Goal: Task Accomplishment & Management: Complete application form

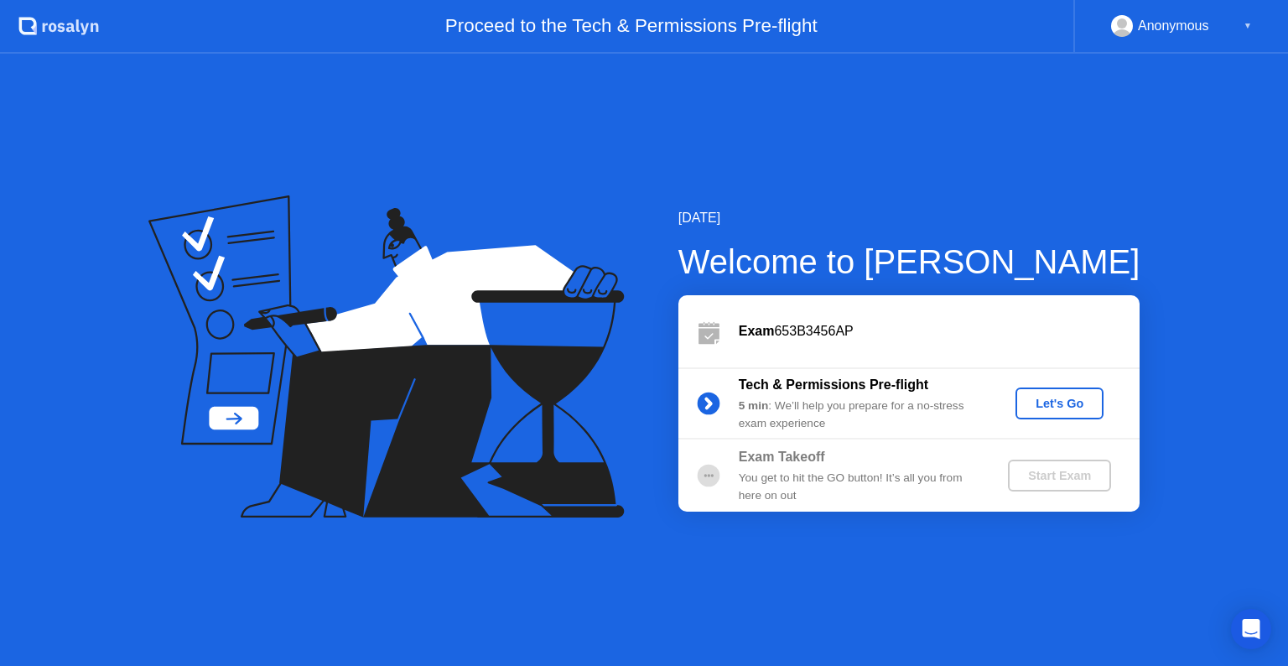
click at [1050, 405] on div "Let's Go" at bounding box center [1059, 403] width 75 height 13
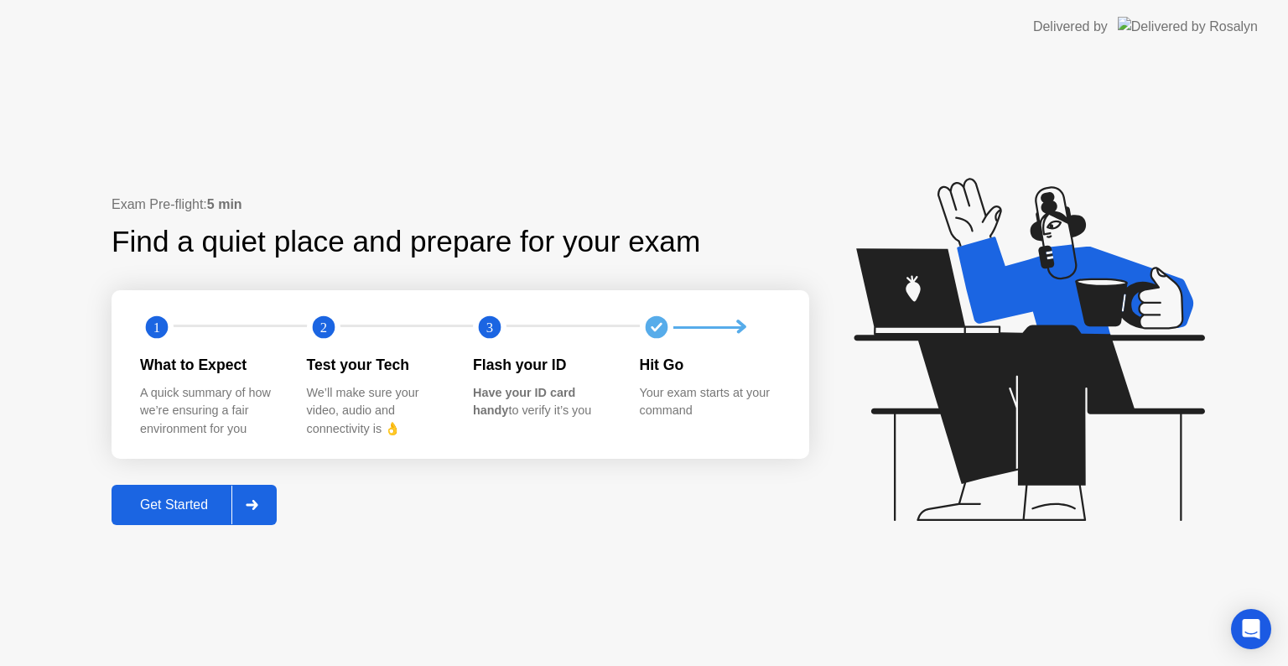
click at [257, 503] on icon at bounding box center [252, 505] width 12 height 10
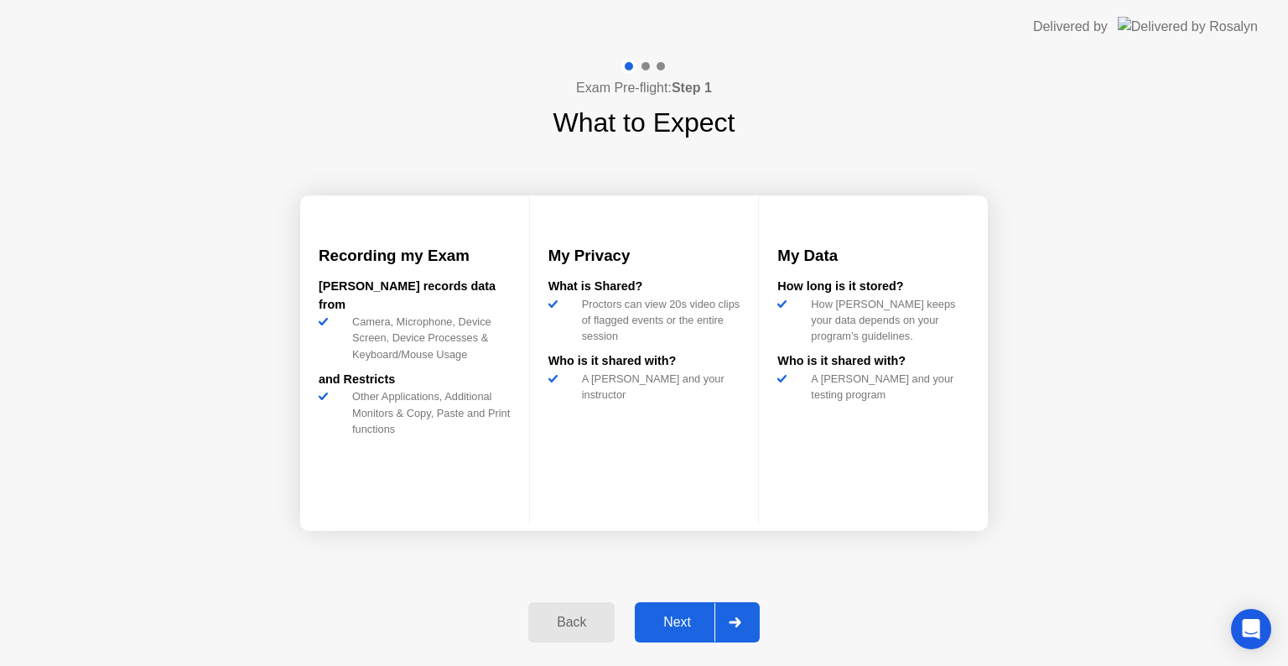
click at [740, 622] on icon at bounding box center [735, 622] width 12 height 10
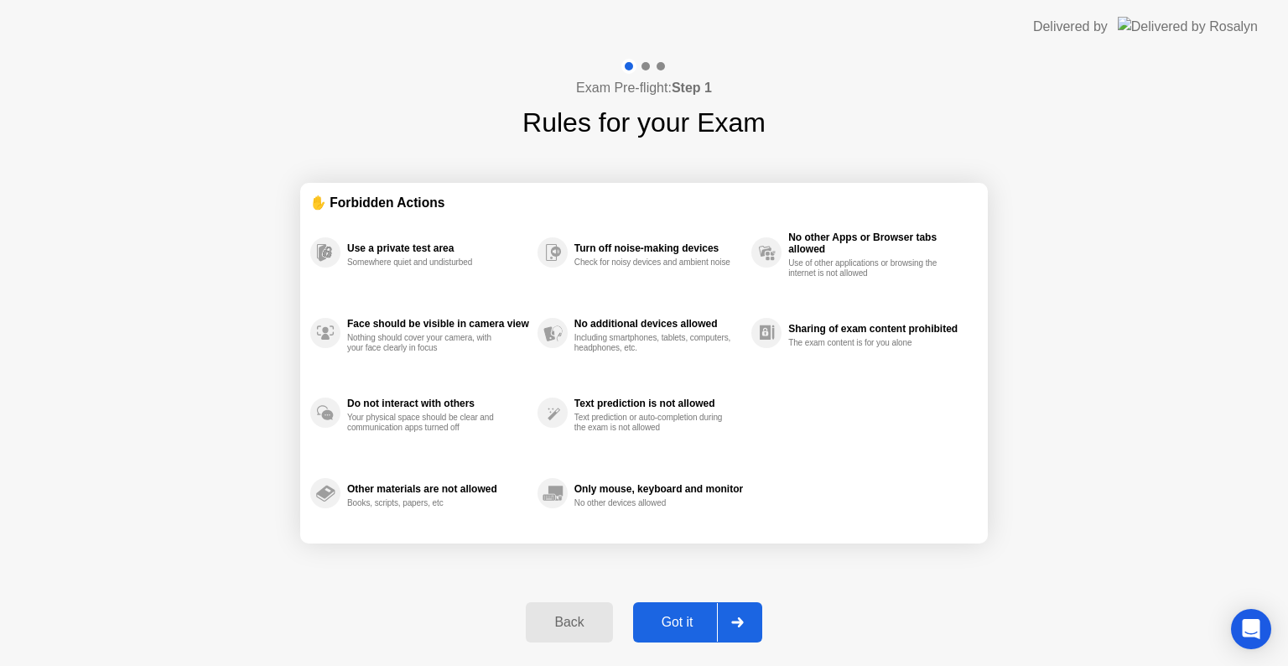
click at [740, 622] on icon at bounding box center [737, 622] width 12 height 10
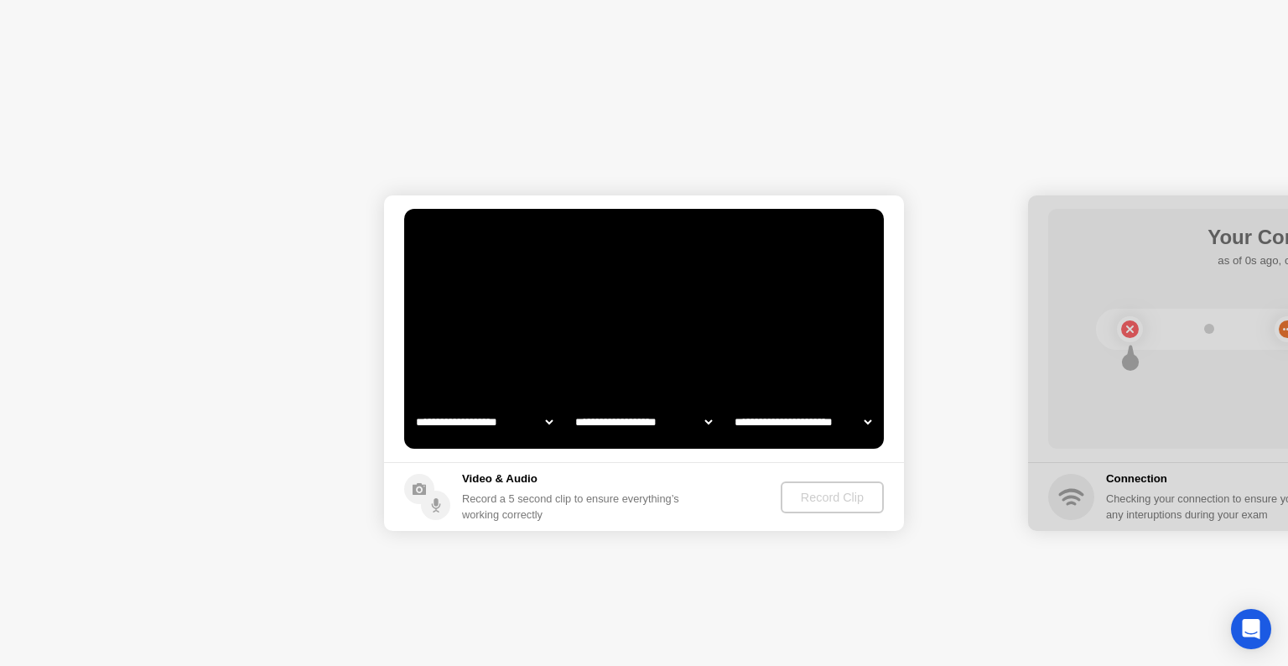
select select "**********"
select select "*******"
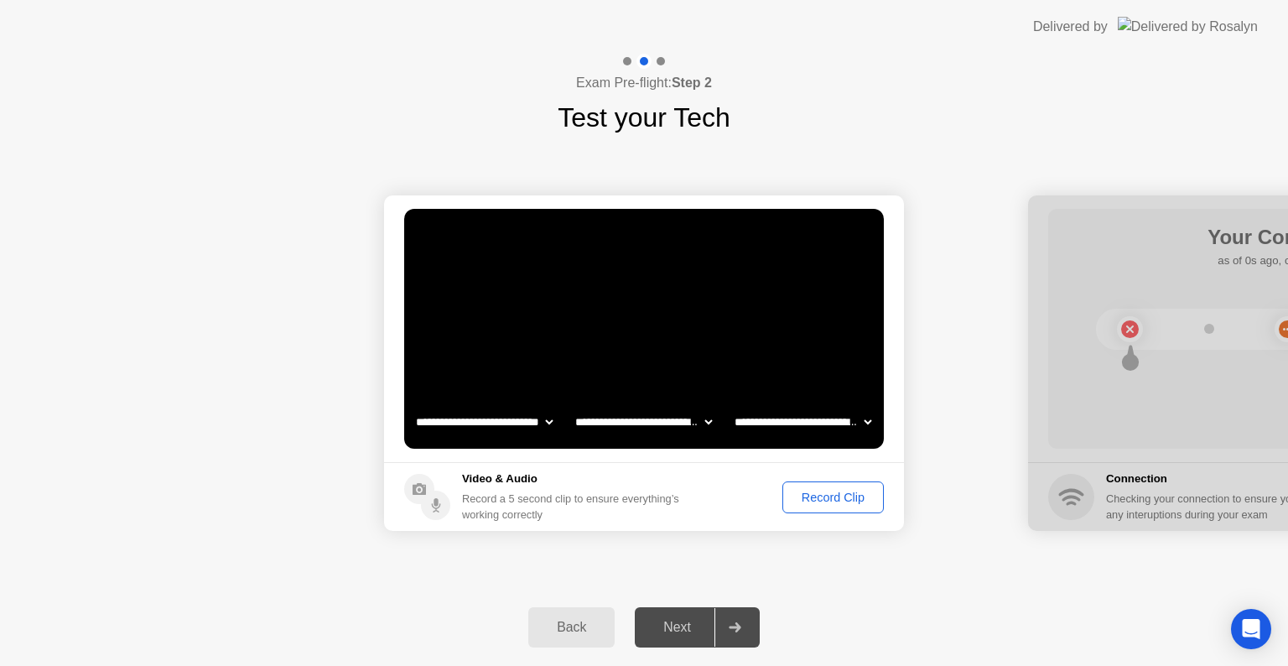
click at [820, 492] on div "Record Clip" at bounding box center [833, 497] width 90 height 13
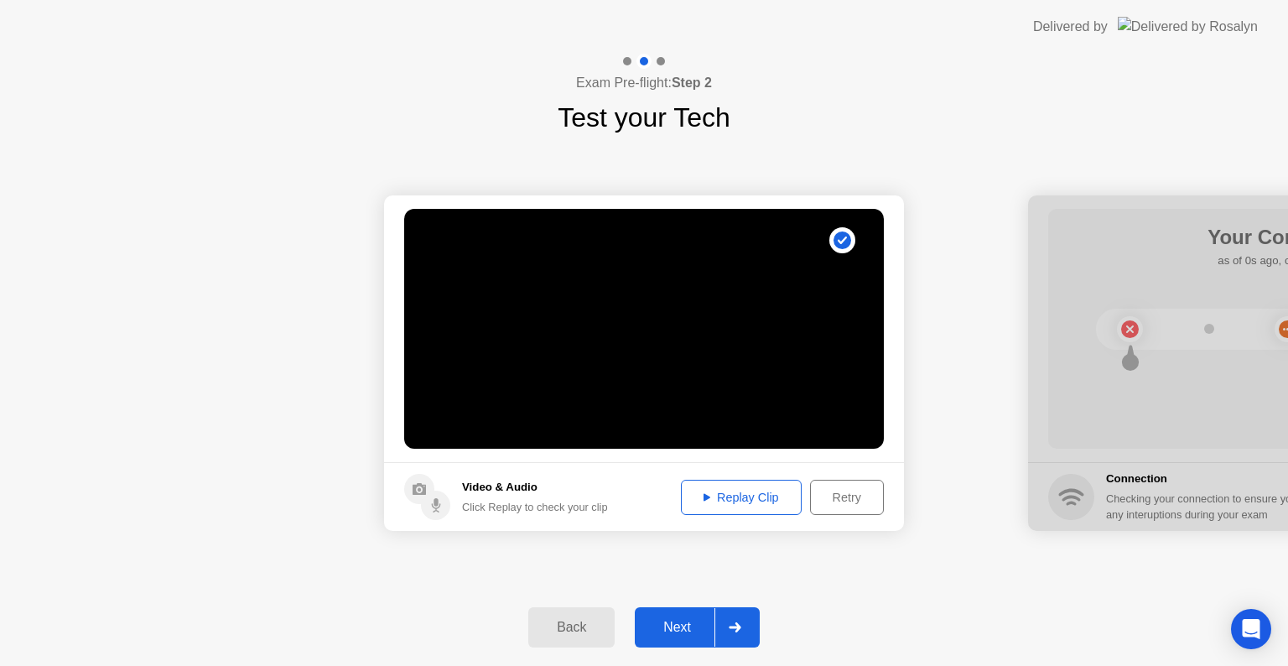
click at [787, 501] on div "Replay Clip" at bounding box center [741, 497] width 109 height 13
click at [748, 628] on div at bounding box center [734, 627] width 40 height 39
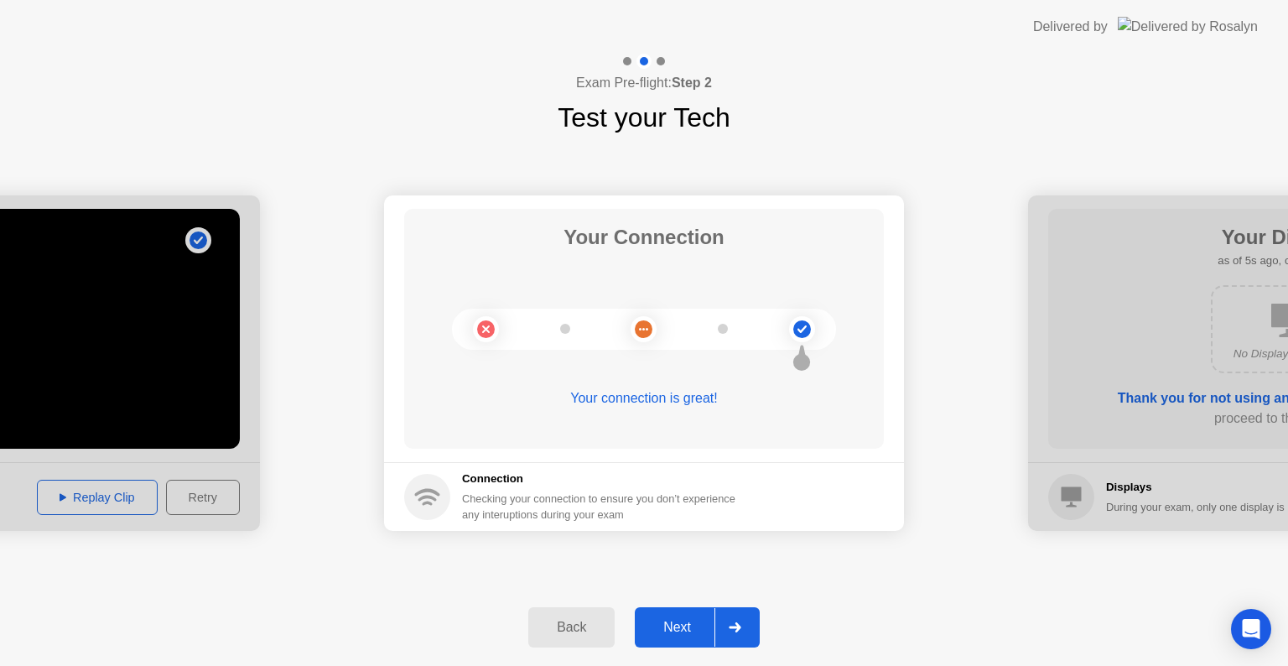
click at [751, 623] on div at bounding box center [734, 627] width 40 height 39
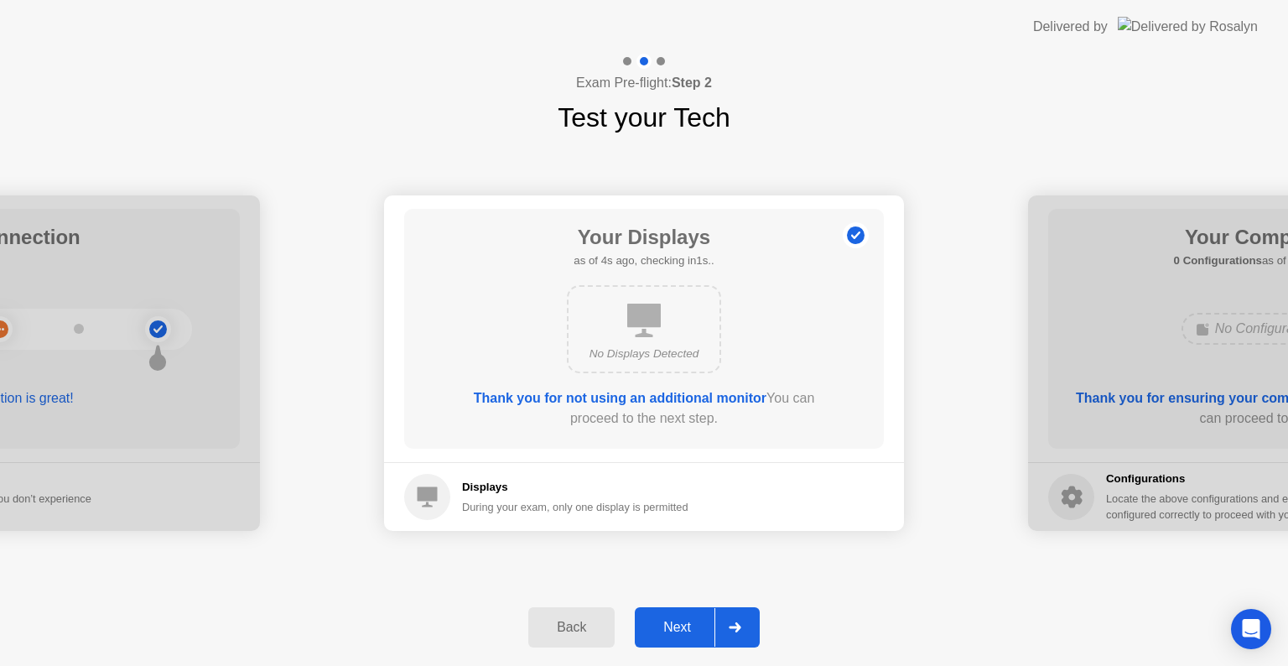
click at [483, 486] on h5 "Displays" at bounding box center [575, 487] width 226 height 17
click at [741, 625] on icon at bounding box center [735, 627] width 13 height 10
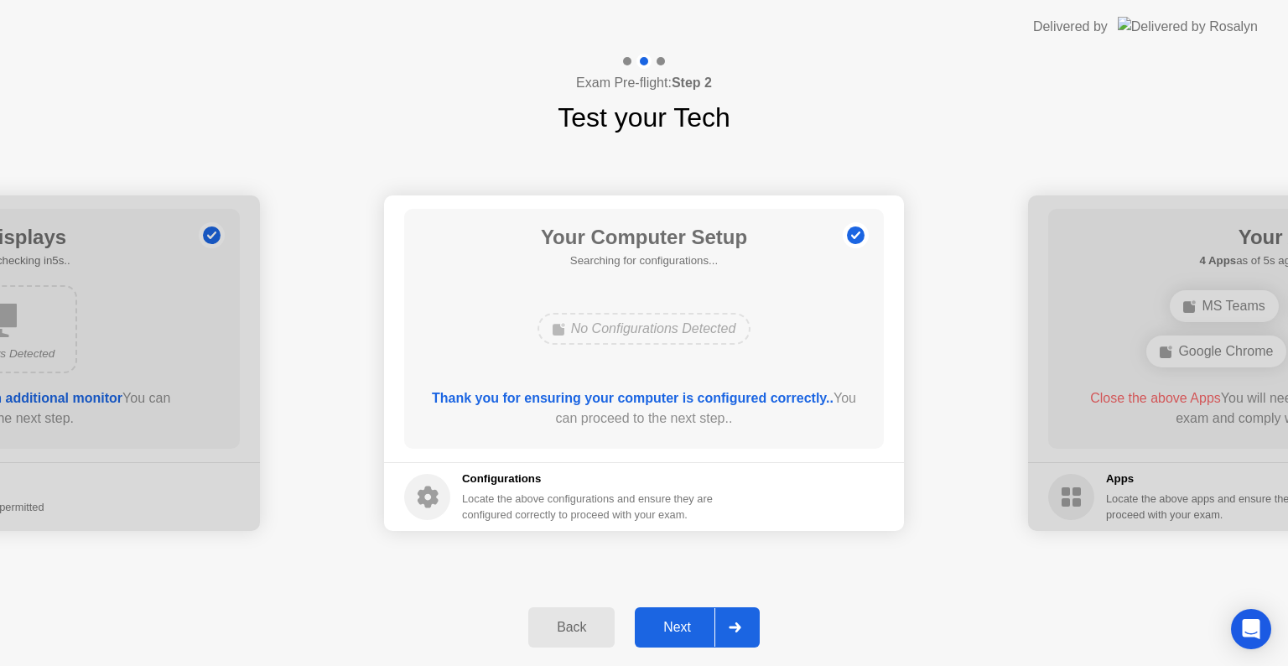
click at [742, 633] on div at bounding box center [734, 627] width 40 height 39
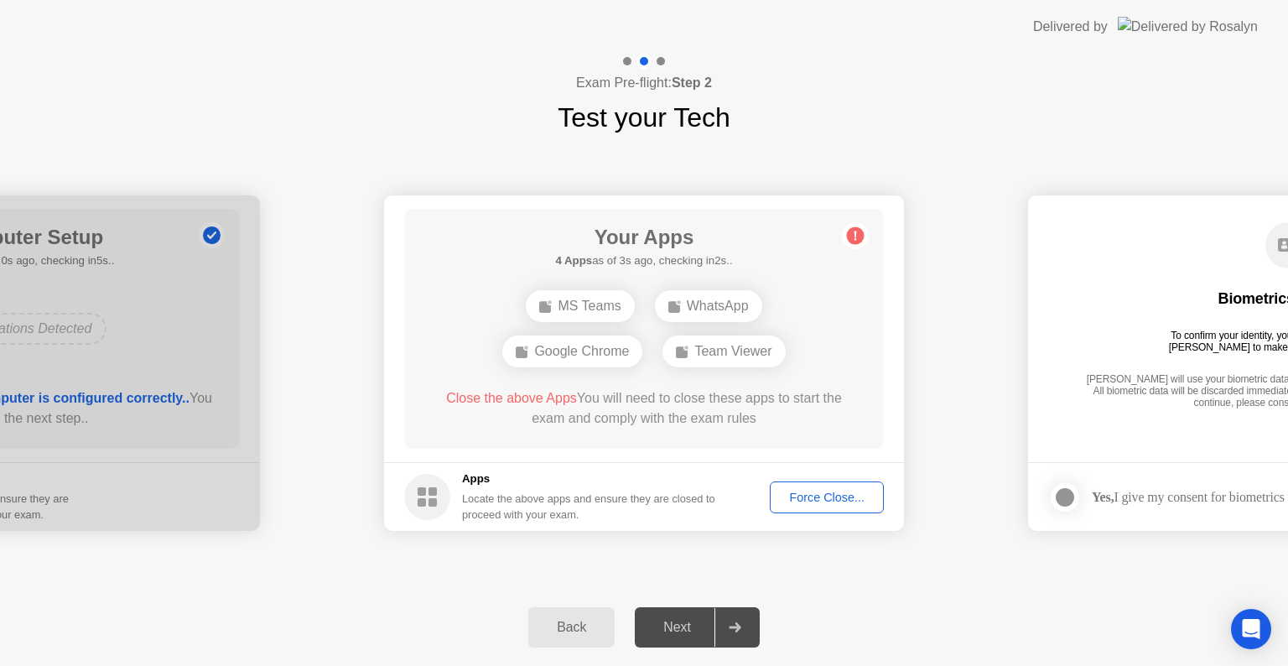
click at [815, 492] on div "Force Close..." at bounding box center [827, 497] width 102 height 13
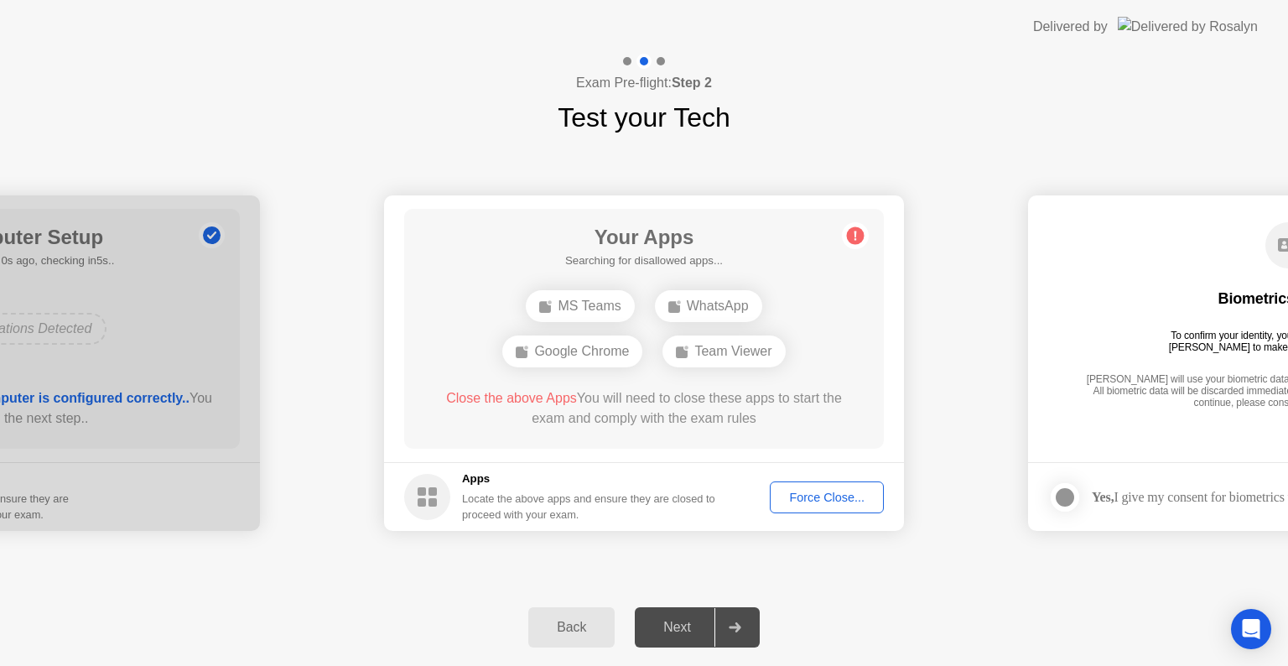
click at [837, 491] on div "Force Close..." at bounding box center [827, 497] width 102 height 13
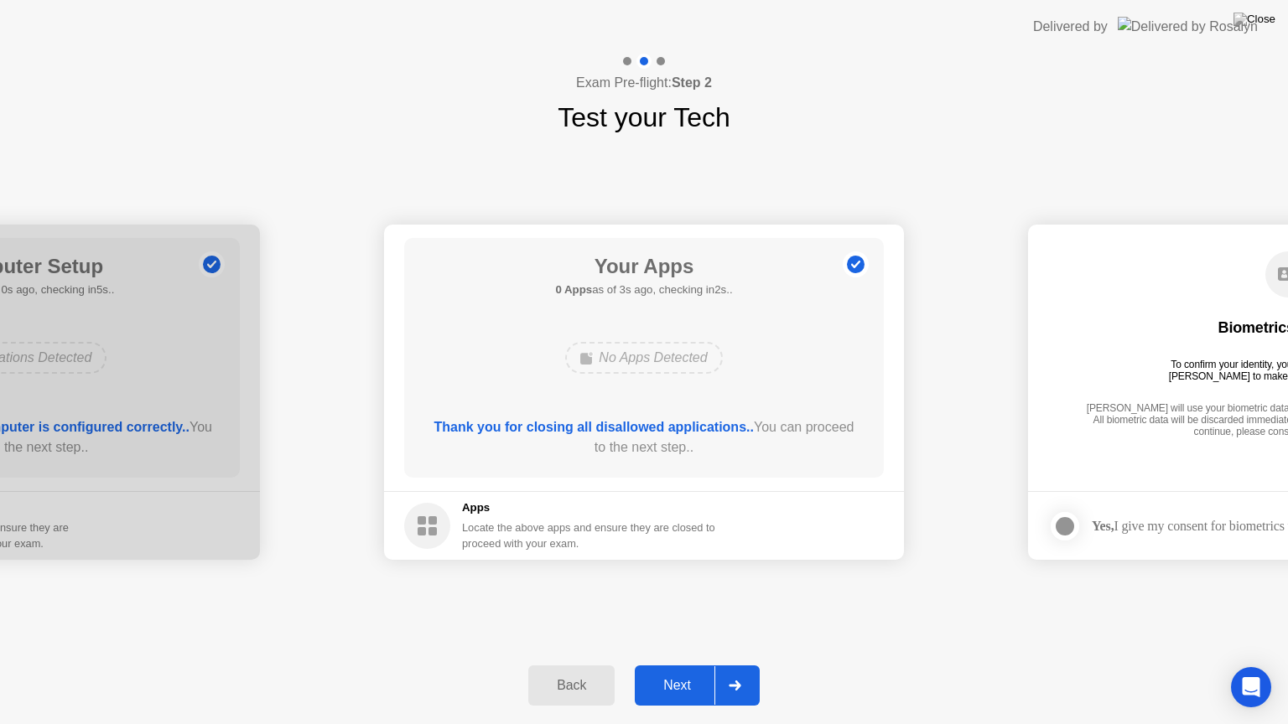
click at [740, 665] on icon at bounding box center [735, 686] width 12 height 10
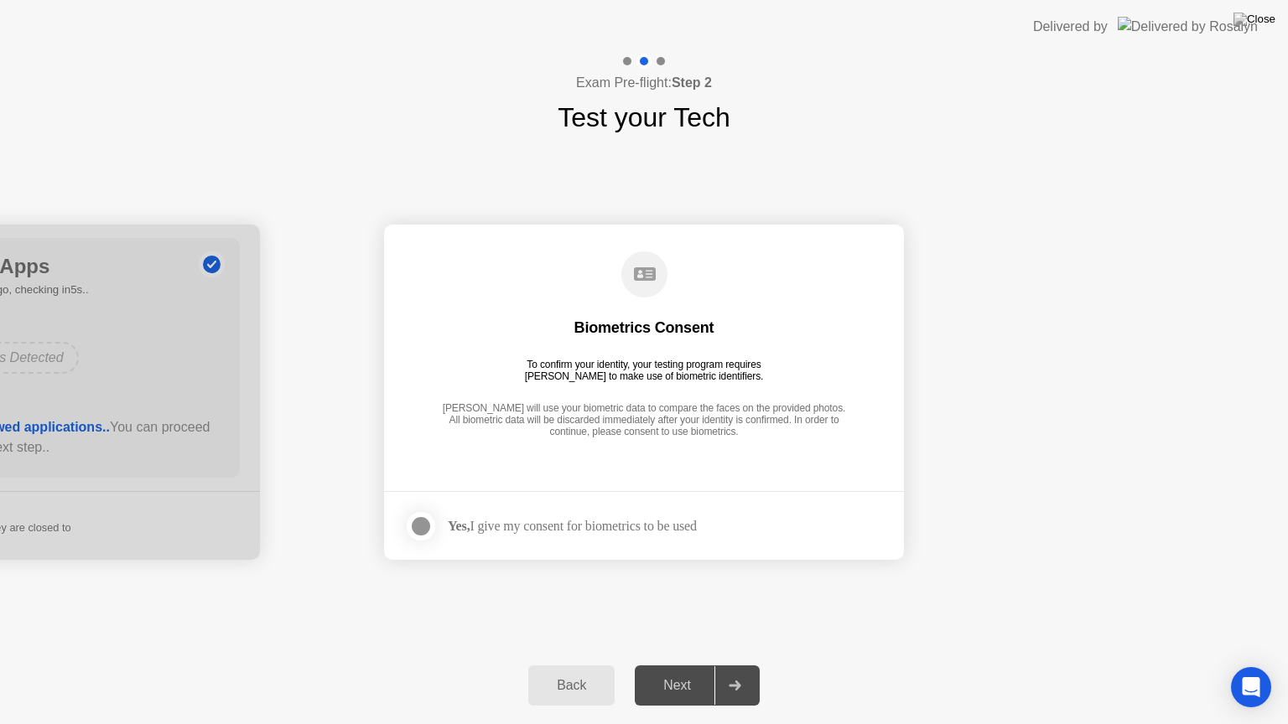
click at [423, 527] on div at bounding box center [421, 527] width 20 height 20
click at [739, 665] on icon at bounding box center [735, 686] width 13 height 10
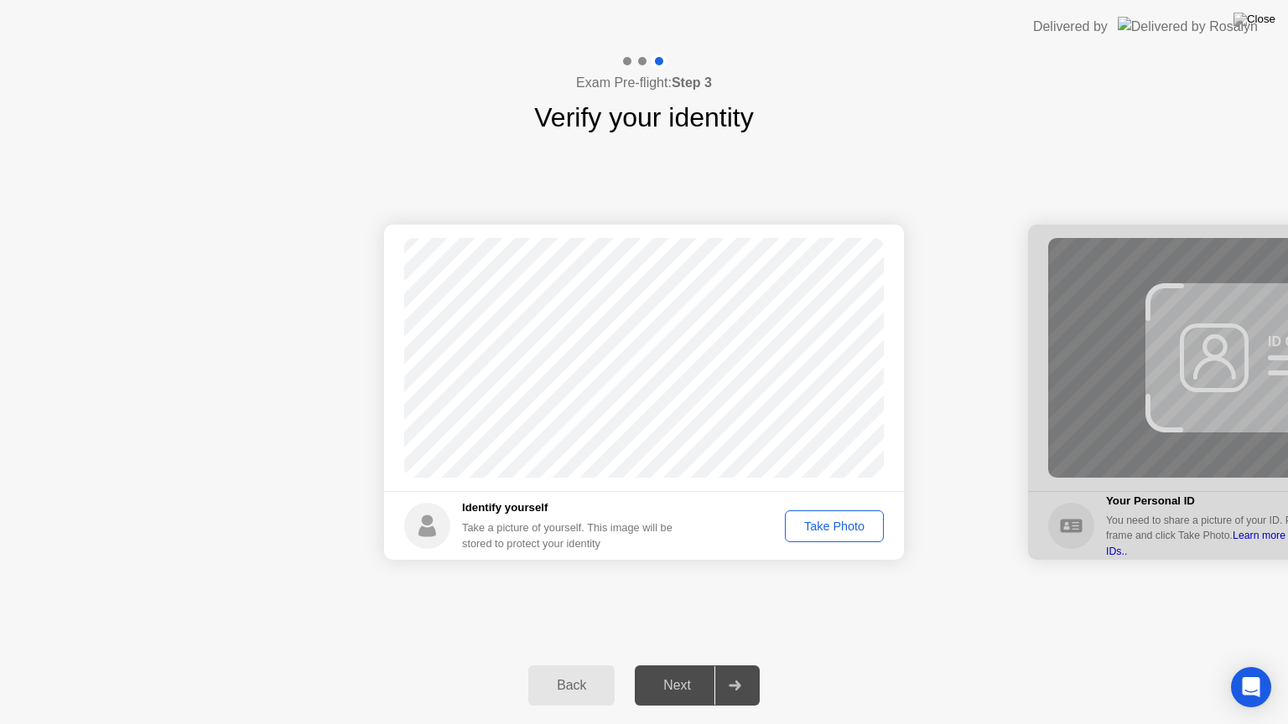
click at [853, 524] on div "Take Photo" at bounding box center [834, 526] width 87 height 13
click at [738, 665] on div at bounding box center [734, 686] width 40 height 39
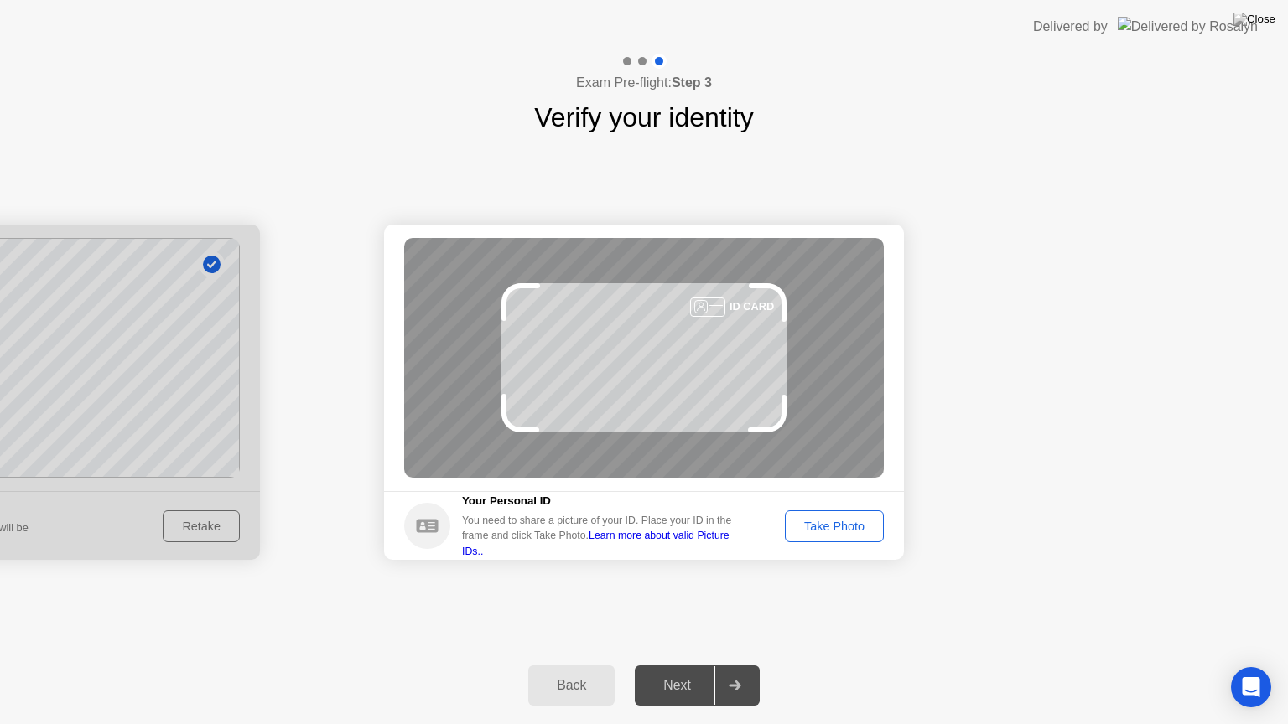
click at [856, 528] on div "Take Photo" at bounding box center [834, 526] width 87 height 13
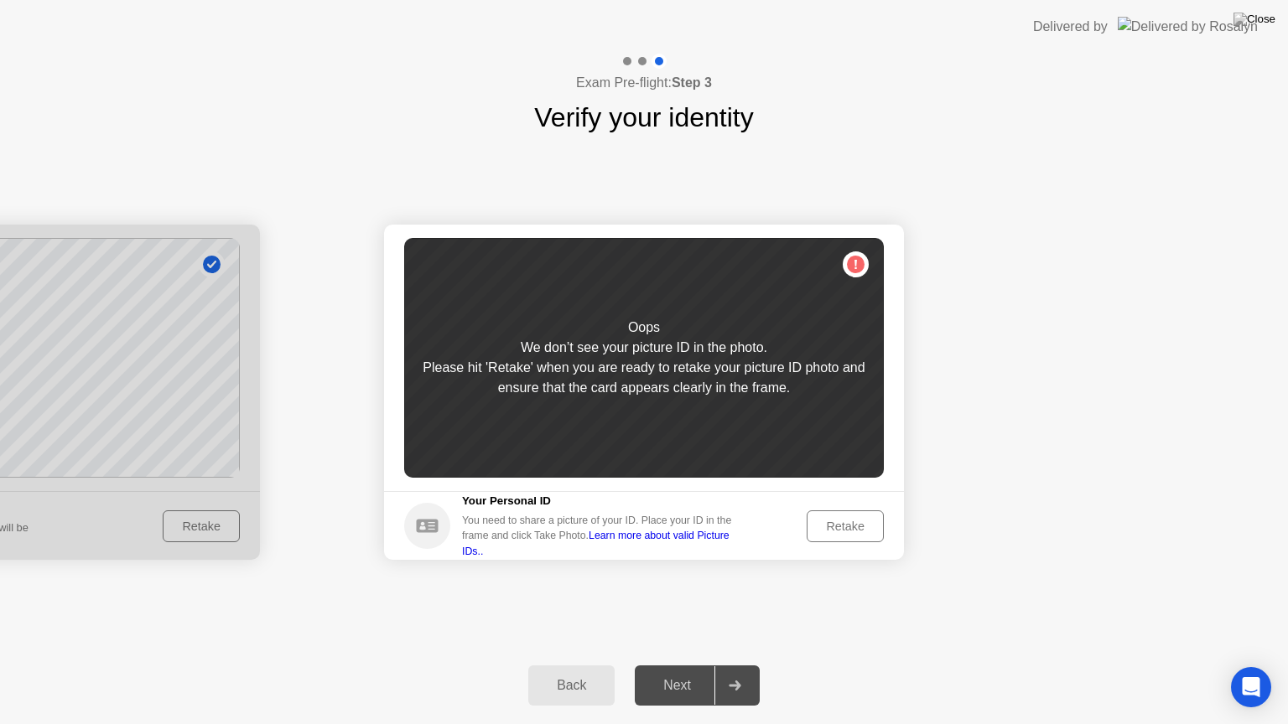
click at [845, 529] on div "Retake" at bounding box center [845, 526] width 65 height 13
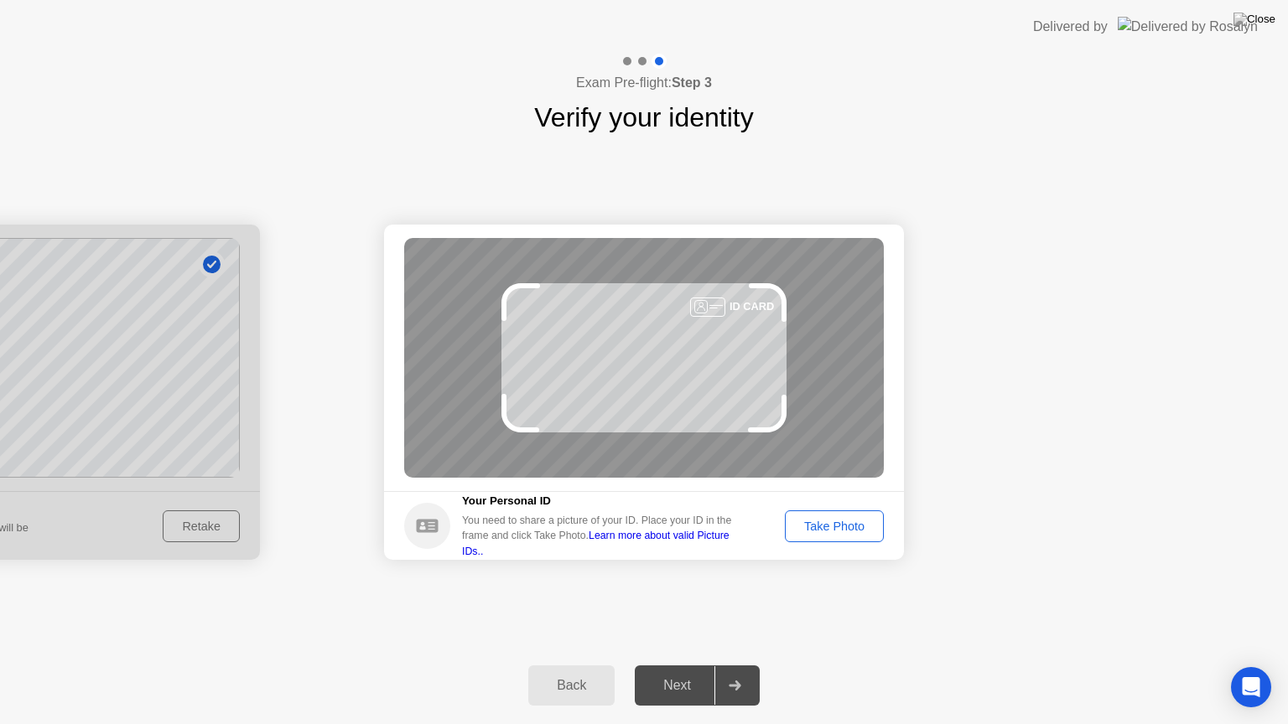
click at [842, 528] on div "Take Photo" at bounding box center [834, 526] width 87 height 13
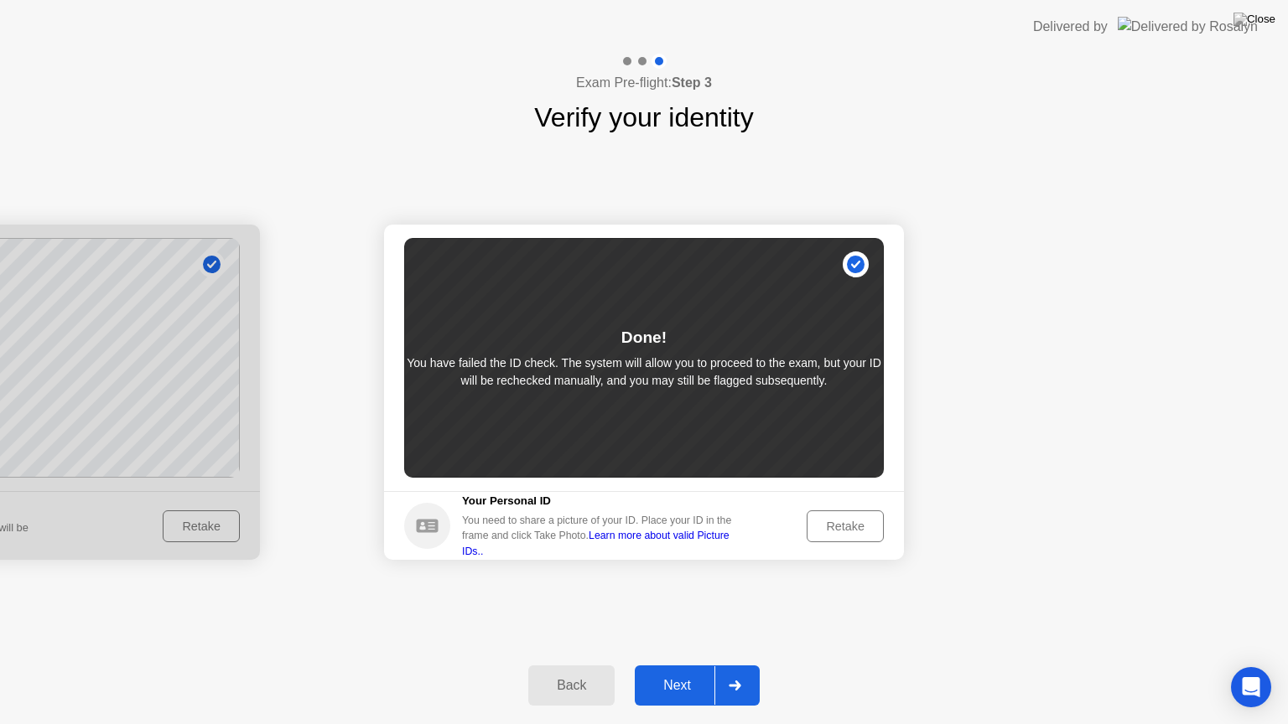
click at [738, 665] on div at bounding box center [734, 686] width 40 height 39
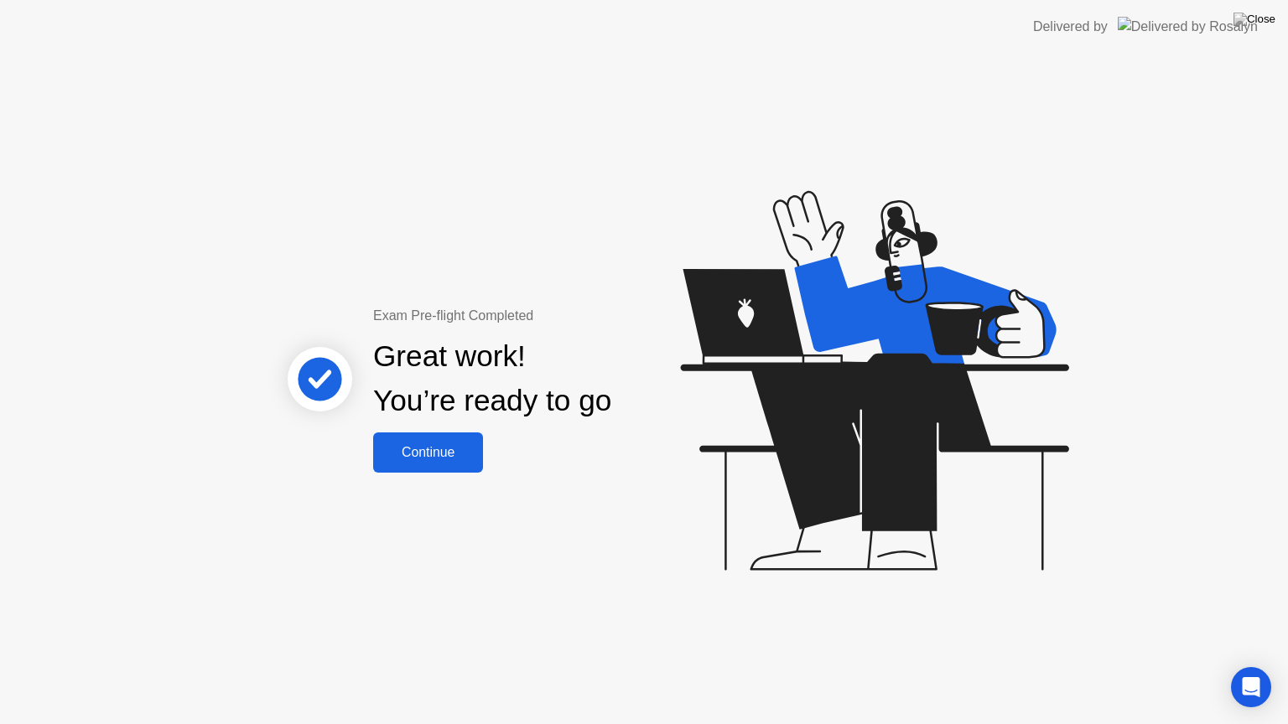
click at [460, 457] on div "Continue" at bounding box center [428, 452] width 100 height 15
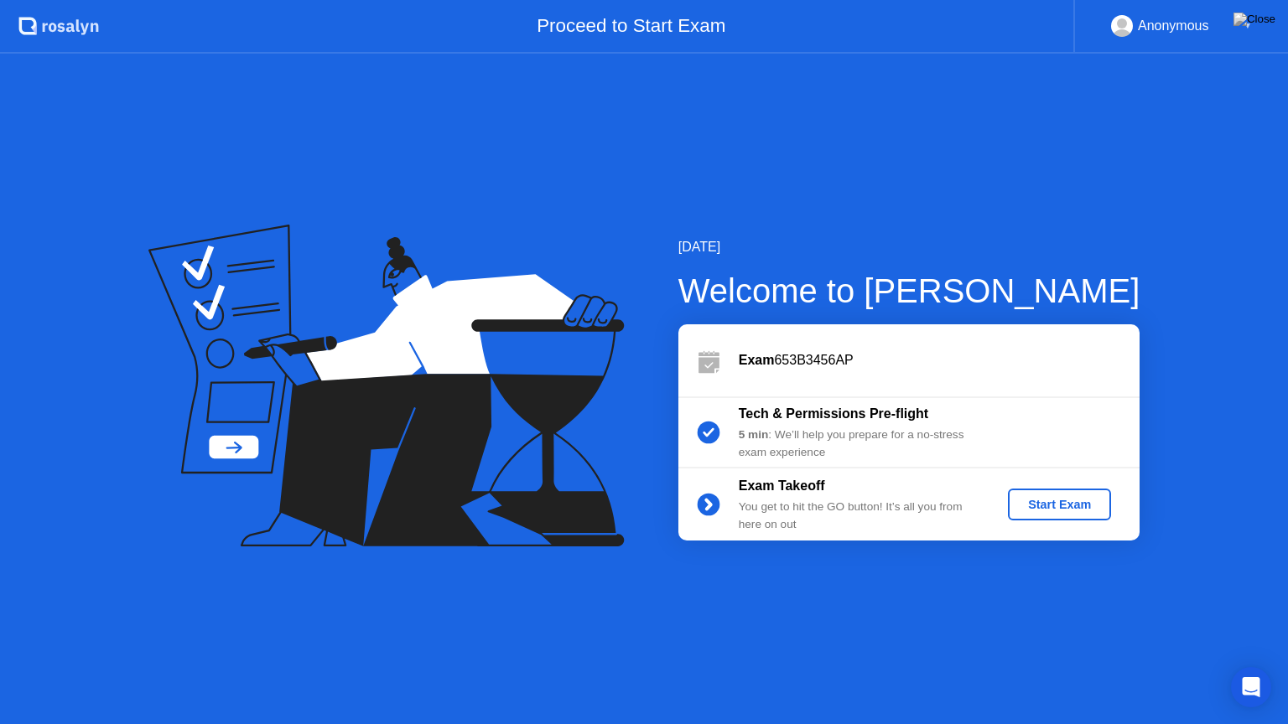
click at [1047, 504] on div "Start Exam" at bounding box center [1060, 504] width 90 height 13
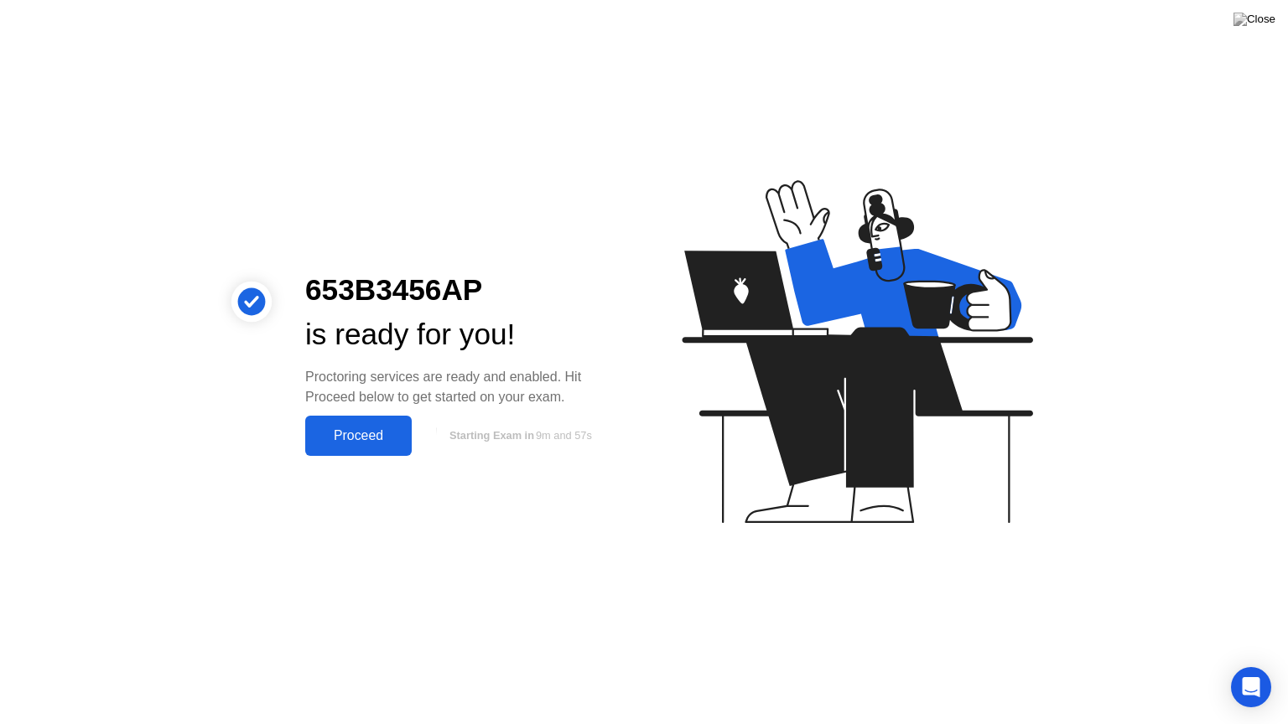
click at [369, 439] on div "Proceed" at bounding box center [358, 435] width 96 height 15
